Goal: Use online tool/utility: Utilize a website feature to perform a specific function

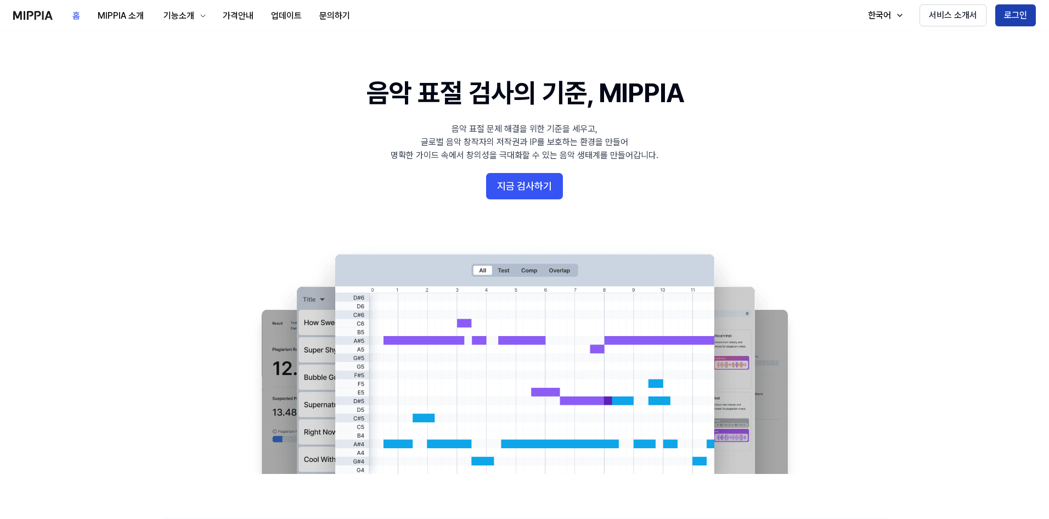
click at [1016, 16] on button "로그인" at bounding box center [1015, 15] width 41 height 22
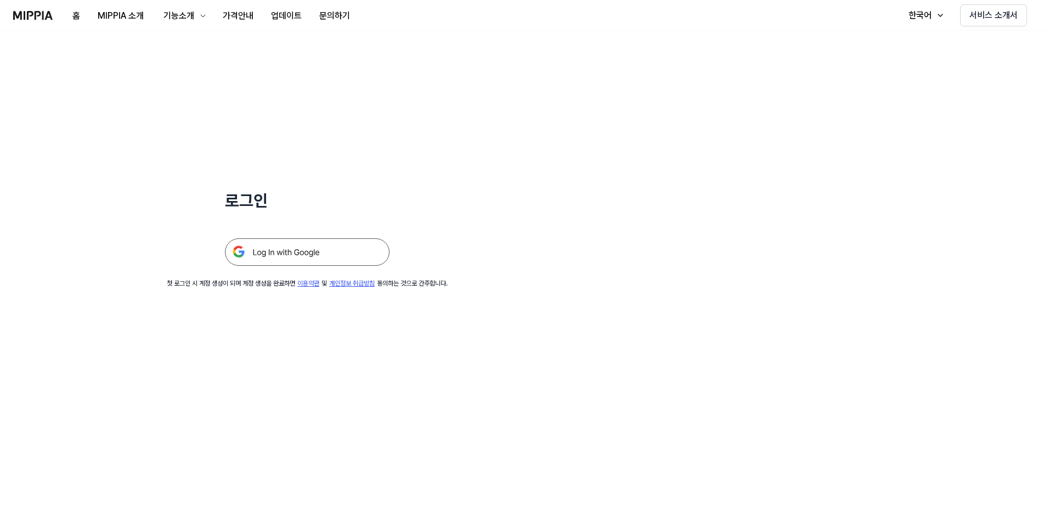
click at [317, 253] on img at bounding box center [307, 251] width 165 height 27
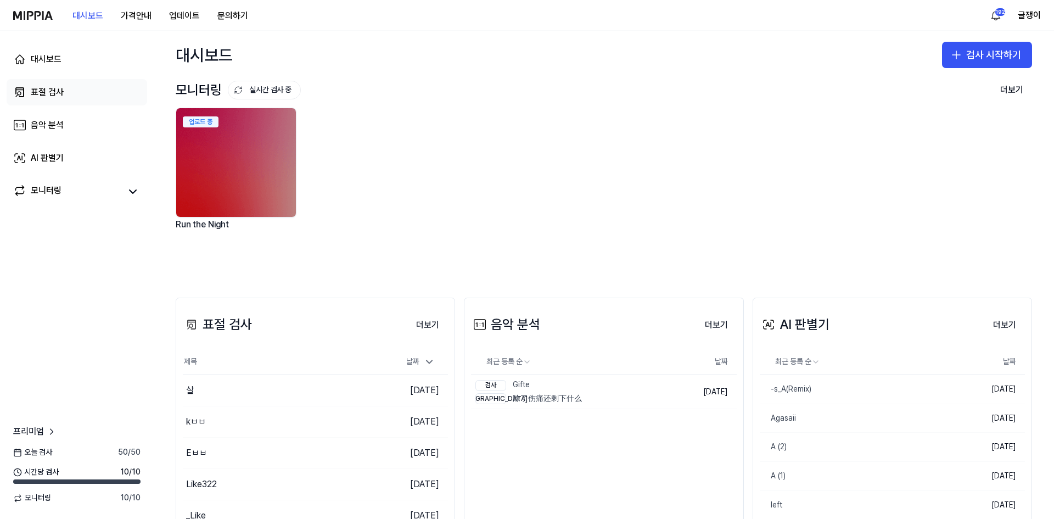
click at [42, 93] on div "표절 검사" at bounding box center [47, 92] width 33 height 13
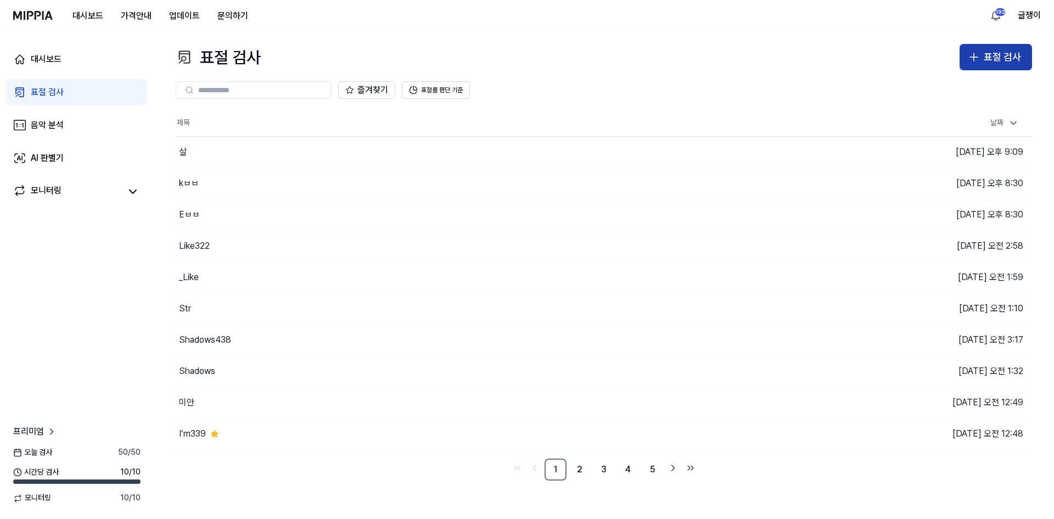
click at [996, 54] on div "표절 검사" at bounding box center [1001, 57] width 37 height 16
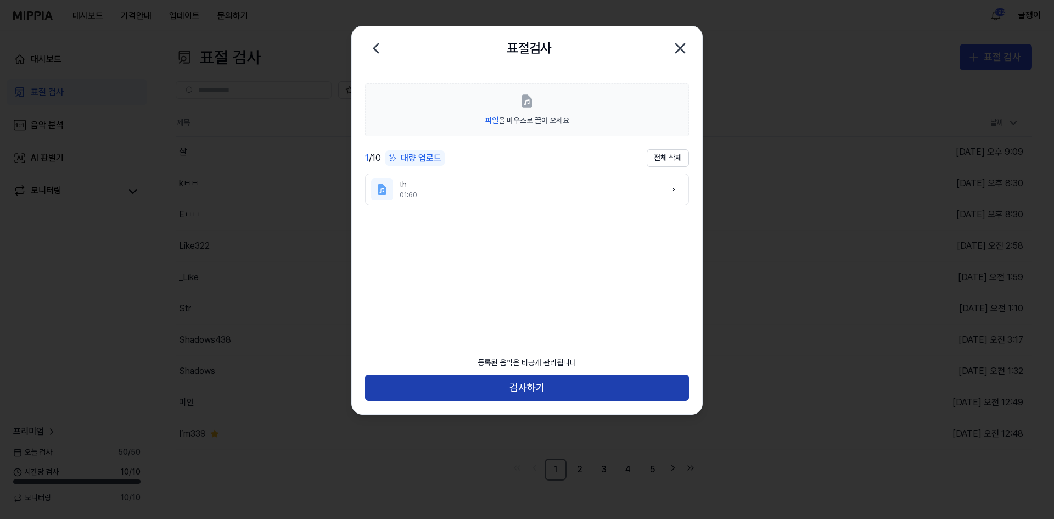
click at [529, 387] on button "검사하기" at bounding box center [527, 387] width 324 height 26
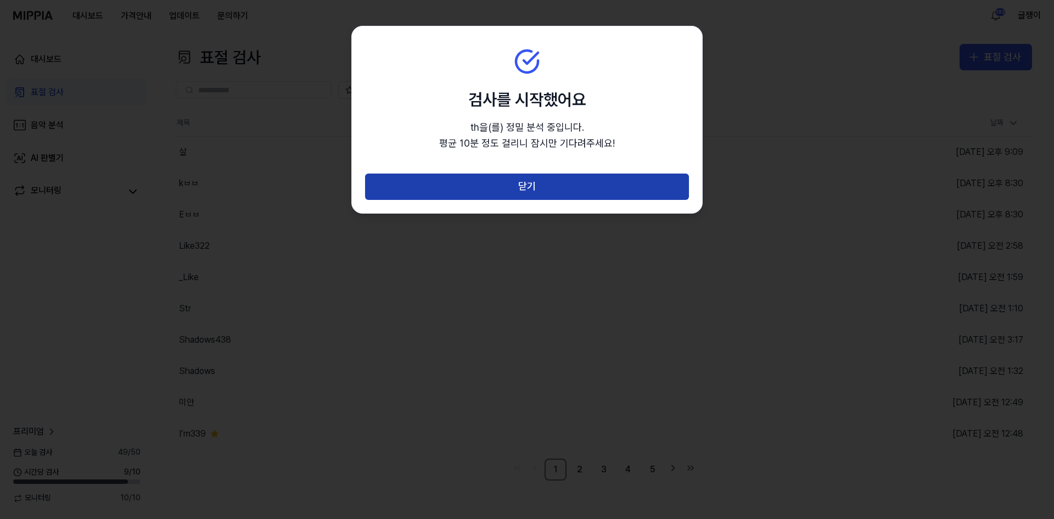
click at [503, 187] on button "닫기" at bounding box center [527, 186] width 324 height 26
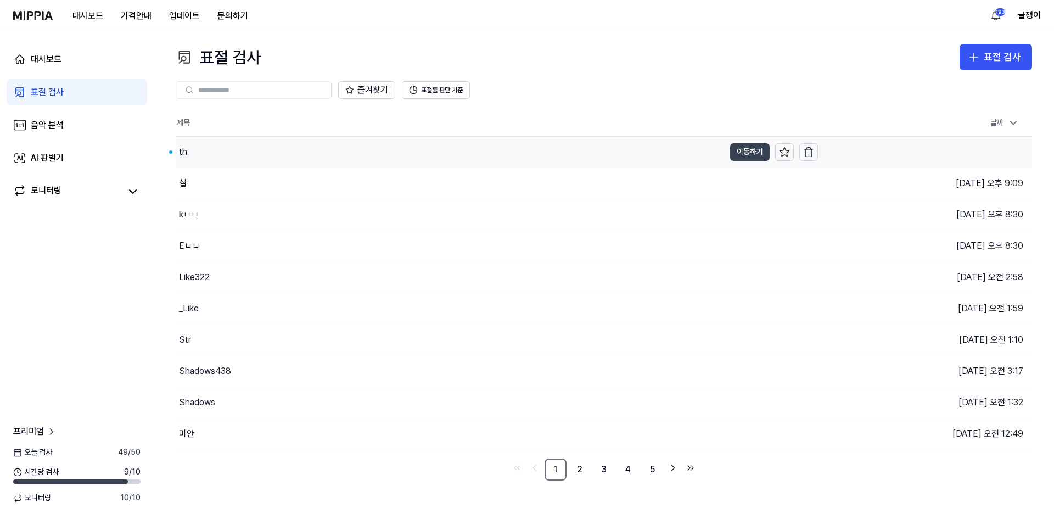
click at [746, 149] on button "이동하기" at bounding box center [750, 152] width 40 height 18
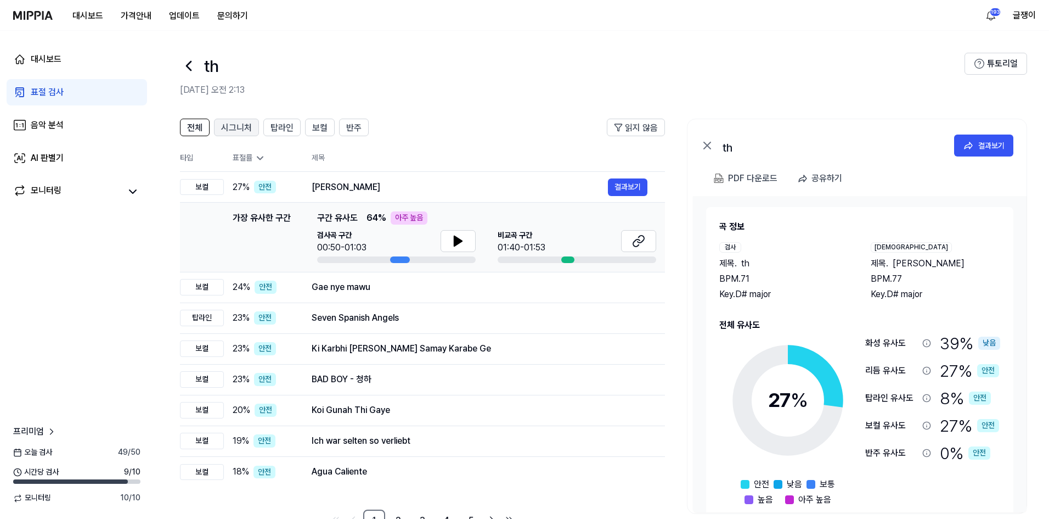
click at [241, 127] on span "시그니처" at bounding box center [236, 127] width 31 height 13
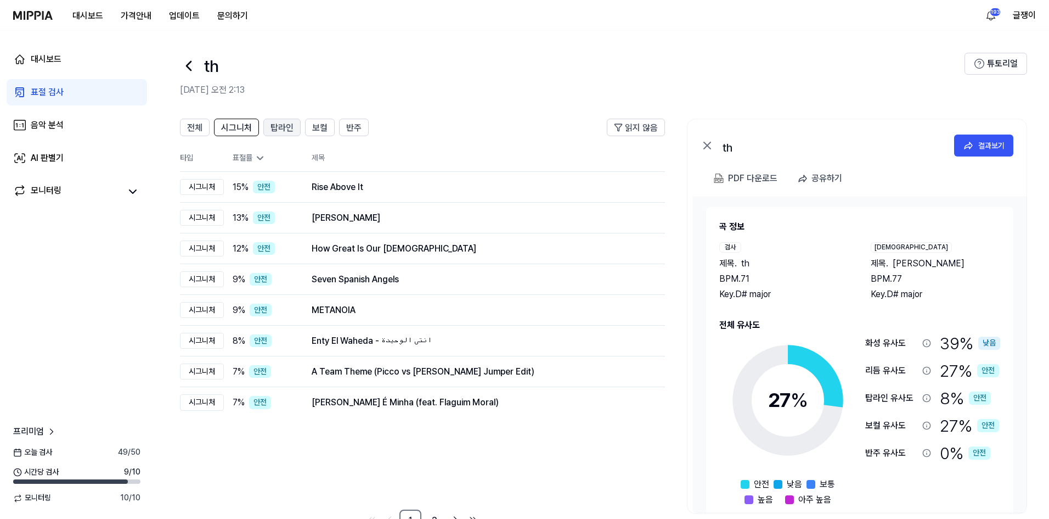
click at [279, 126] on span "탑라인" at bounding box center [282, 127] width 23 height 13
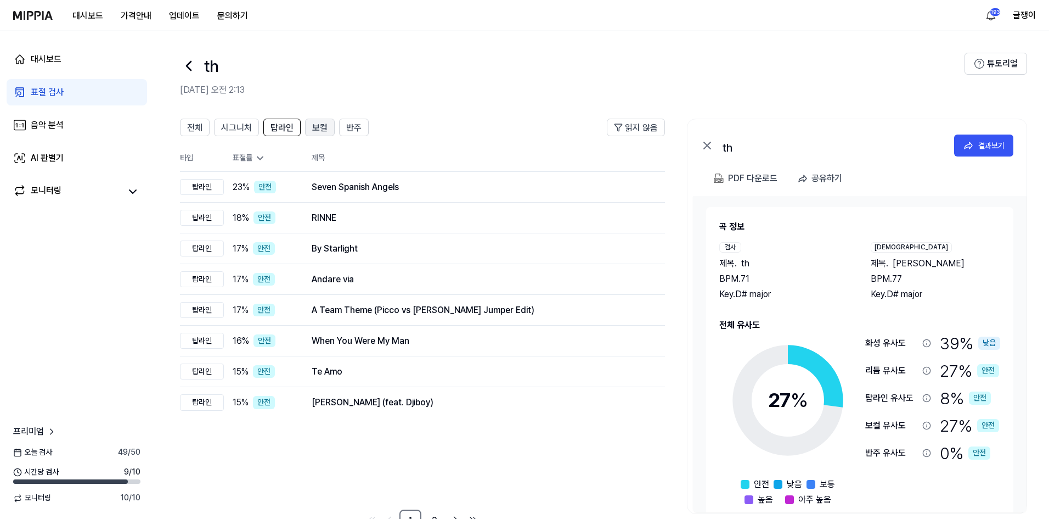
click at [318, 127] on span "보컬" at bounding box center [319, 127] width 15 height 13
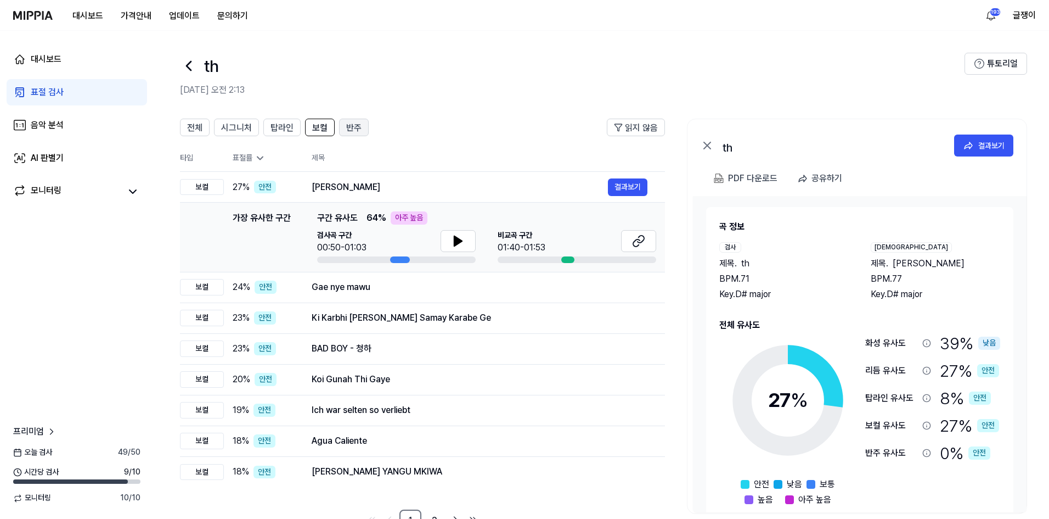
click at [360, 130] on span "반주" at bounding box center [353, 127] width 15 height 13
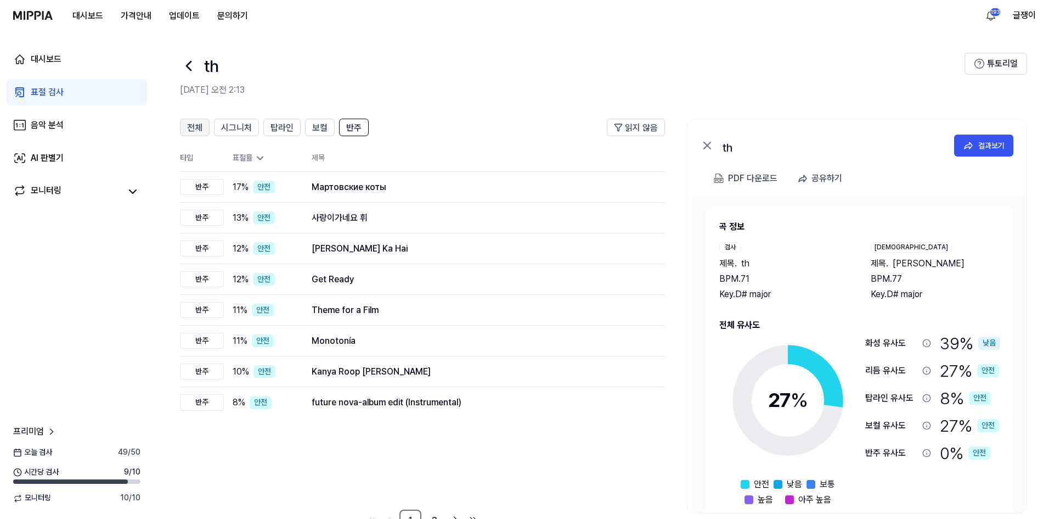
click at [191, 124] on span "전체" at bounding box center [194, 127] width 15 height 13
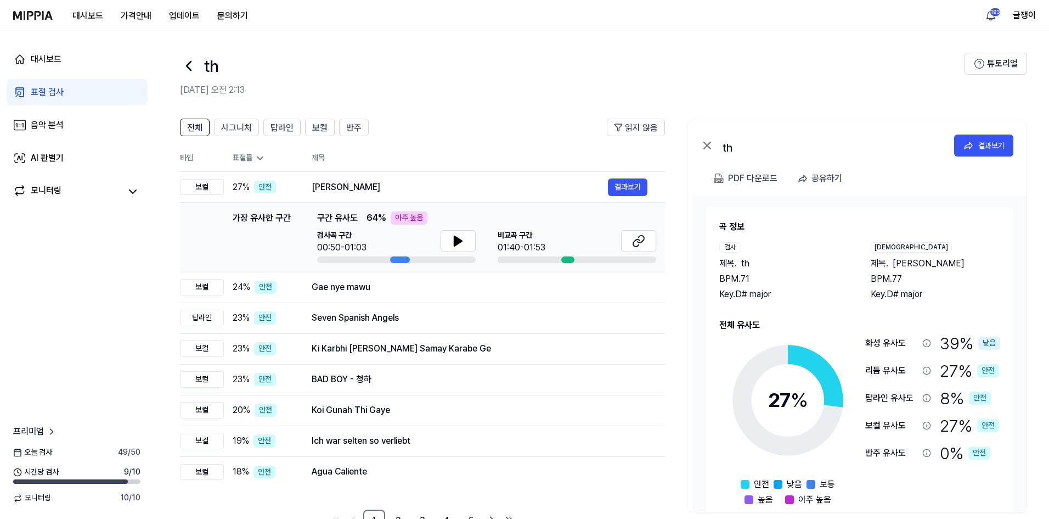
click at [52, 92] on div "표절 검사" at bounding box center [47, 92] width 33 height 13
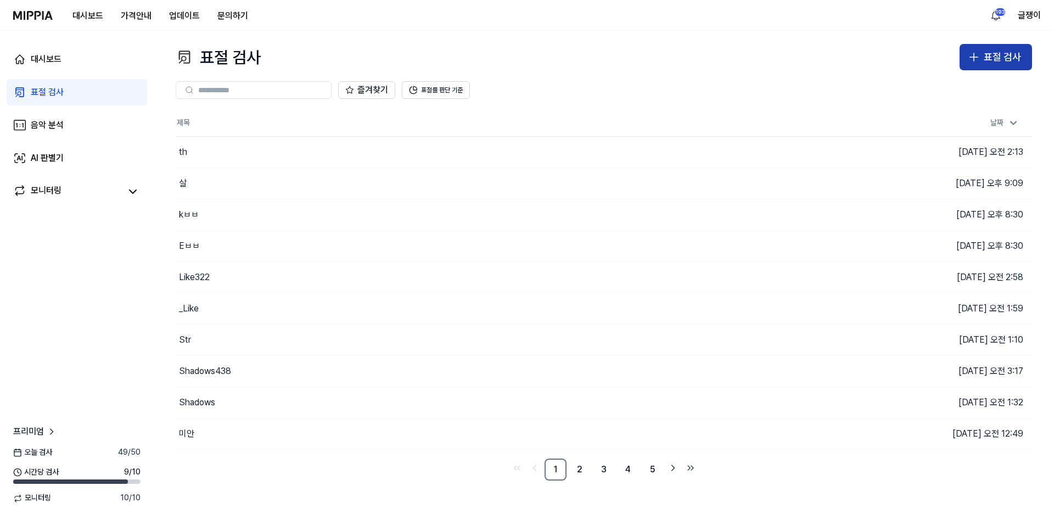
click at [983, 58] on button "표절 검사" at bounding box center [995, 57] width 72 height 26
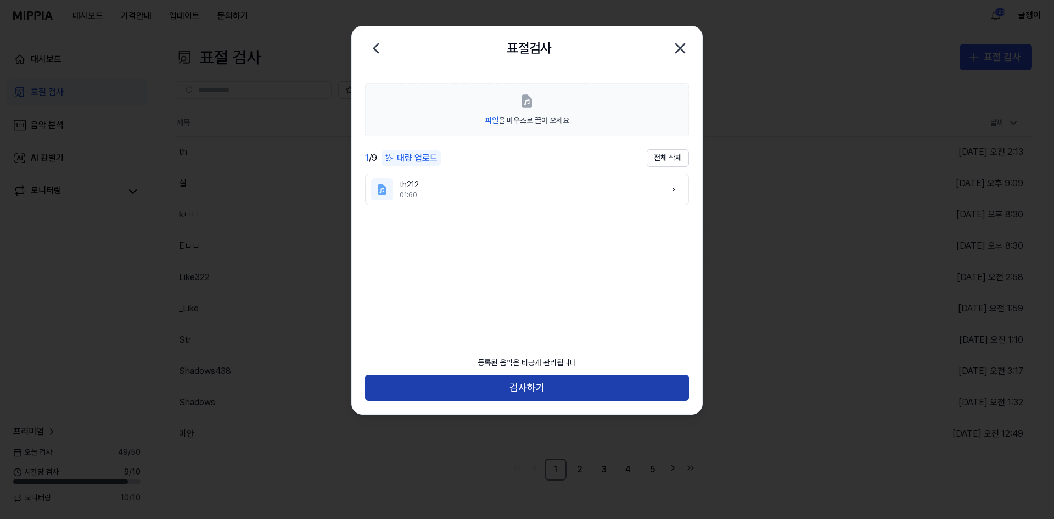
click at [519, 379] on button "검사하기" at bounding box center [527, 387] width 324 height 26
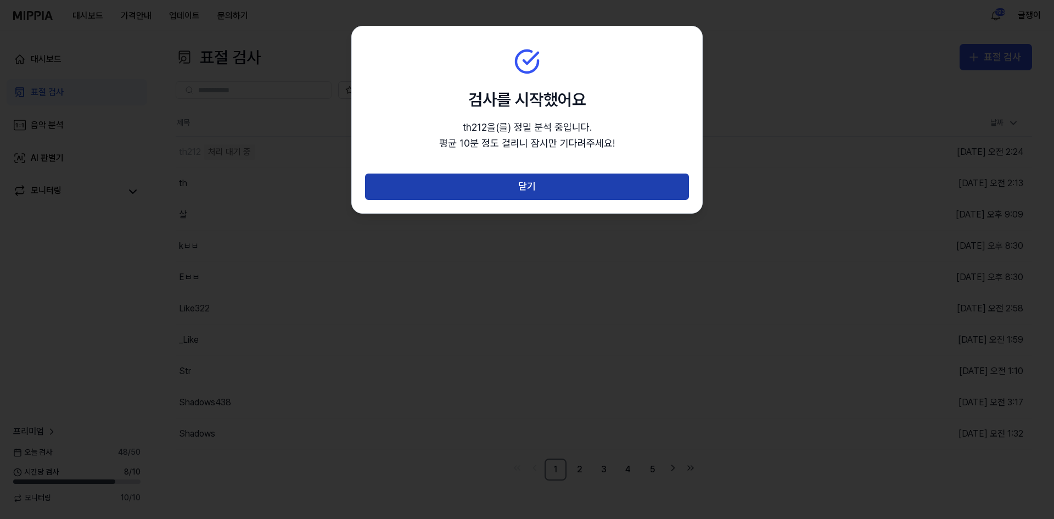
click at [539, 182] on button "닫기" at bounding box center [527, 186] width 324 height 26
